Goal: Understand process/instructions: Learn how to perform a task or action

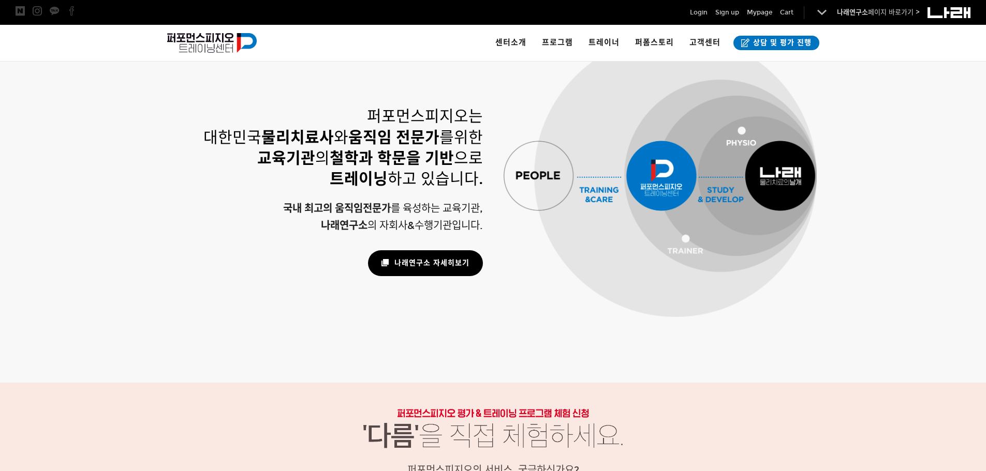
scroll to position [725, 0]
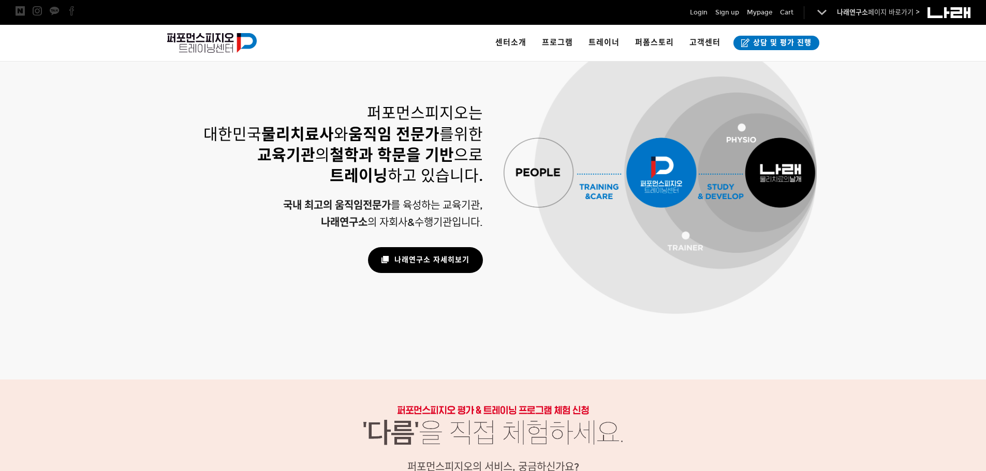
drag, startPoint x: 241, startPoint y: 179, endPoint x: 238, endPoint y: 173, distance: 6.3
click at [240, 178] on h3 "퍼포먼스피지오는 대한민국 물리치료사 와 움직임 전문가 를 위한 교육기관 의 철학과 학문을 기반 으로 트레이닝 하고 있습니다." at bounding box center [326, 143] width 313 height 83
click at [238, 172] on h3 "퍼포먼스피지오는 대한민국 물리치료사 와 움직임 전문가 를 위한 교육기관 의 철학과 학문을 기반 으로 트레이닝 하고 있습니다." at bounding box center [326, 143] width 313 height 83
click at [238, 169] on h3 "퍼포먼스피지오는 대한민국 물리치료사 와 움직임 전문가 를 위한 교육기관 의 철학과 학문을 기반 으로 트레이닝 하고 있습니다." at bounding box center [326, 143] width 313 height 83
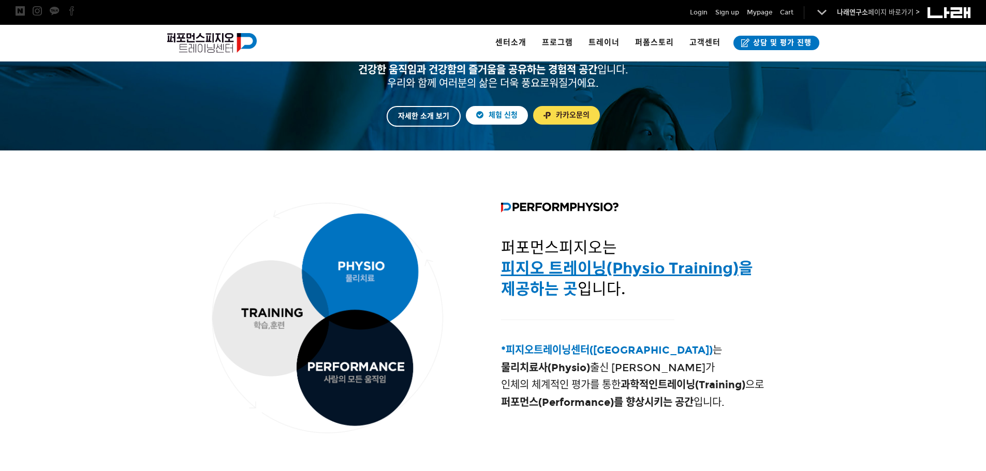
scroll to position [135, 0]
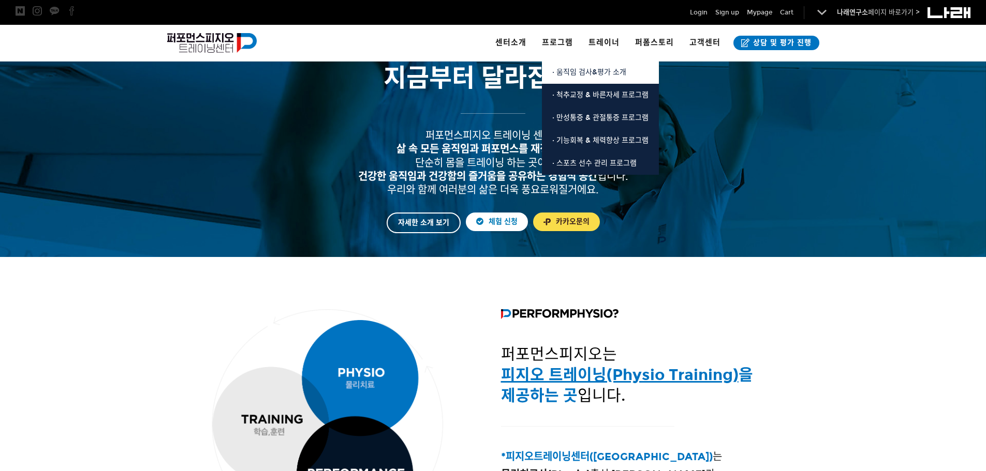
click at [584, 70] on span "· 움직임 검사&평가 소개" at bounding box center [589, 72] width 74 height 9
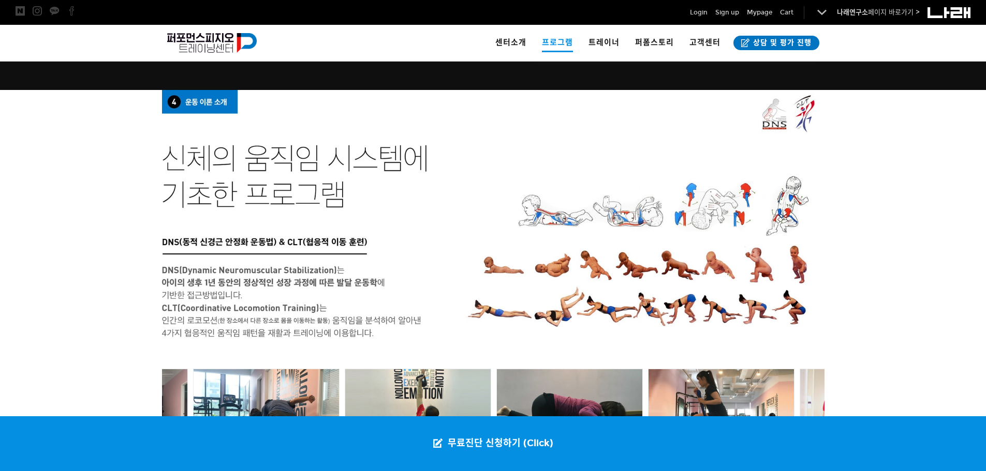
scroll to position [2047, 0]
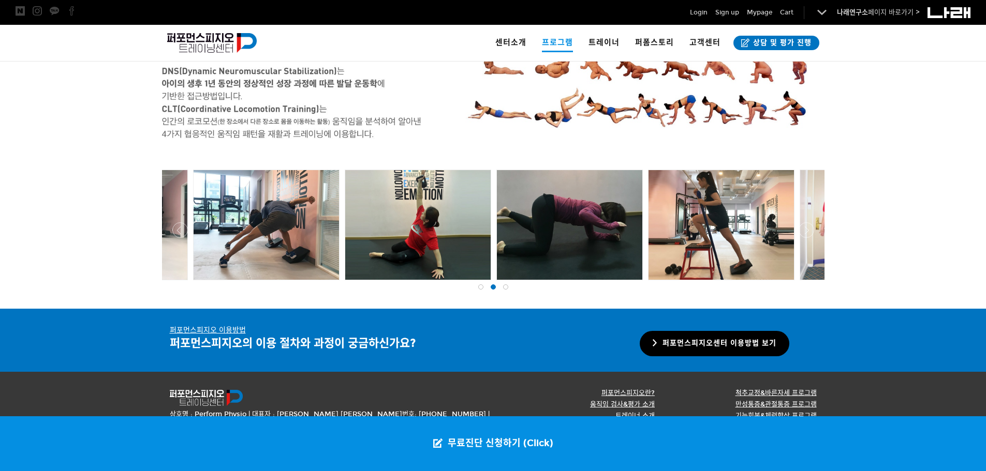
click at [706, 341] on link "퍼포먼스피지오센터 이용방법 보기" at bounding box center [715, 343] width 150 height 25
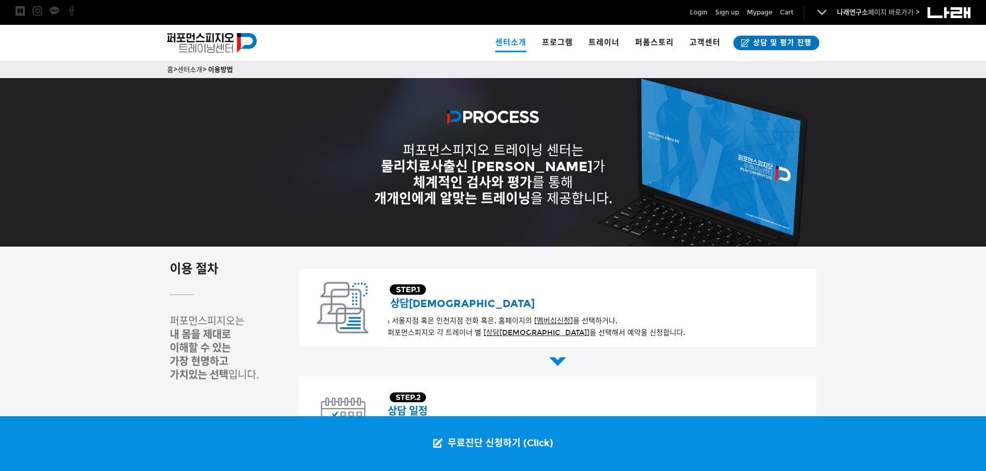
click at [401, 260] on div at bounding box center [558, 258] width 518 height 22
